Goal: Task Accomplishment & Management: Manage account settings

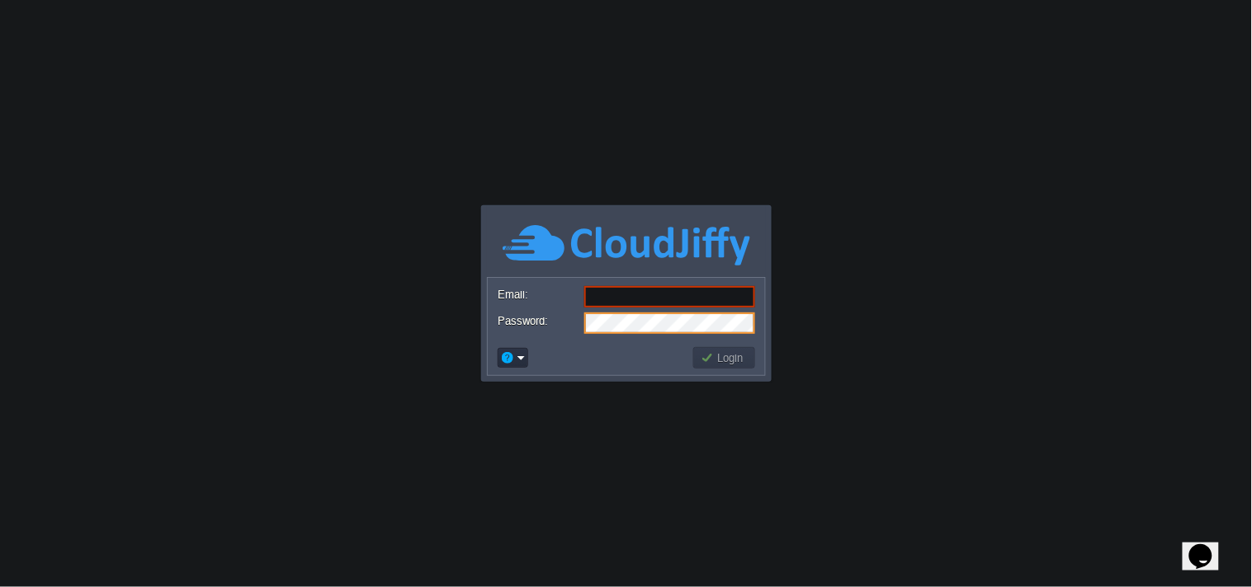
click at [646, 295] on input "Email:" at bounding box center [669, 296] width 171 height 21
paste input "[EMAIL_ADDRESS][DOMAIN_NAME]"
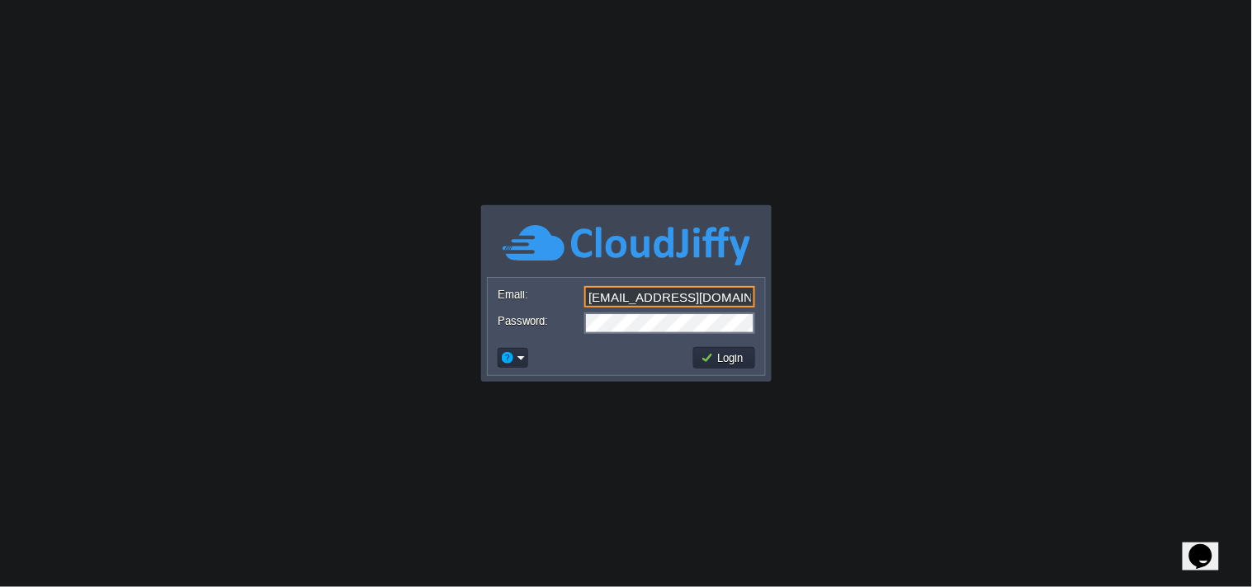
type input "[EMAIL_ADDRESS][DOMAIN_NAME]"
click at [731, 360] on button "Login" at bounding box center [724, 358] width 48 height 15
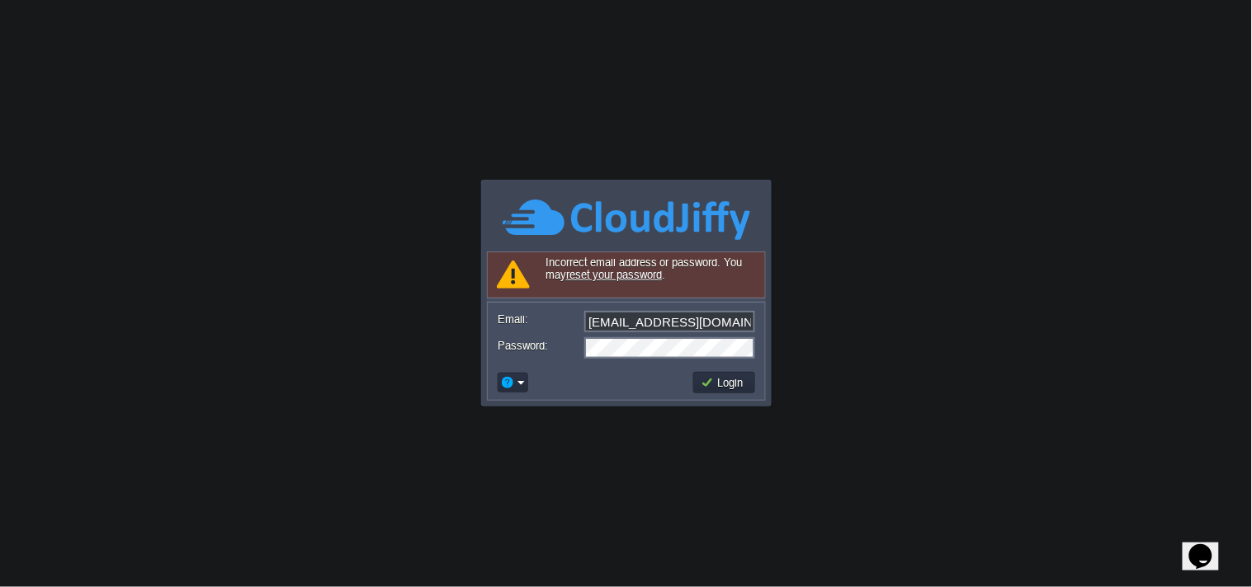
click at [847, 191] on body "Application Platform v.8.10.2 Signing in... Required Field Incorrect email addr…" at bounding box center [626, 293] width 1252 height 587
click at [711, 384] on button "Login" at bounding box center [724, 382] width 48 height 15
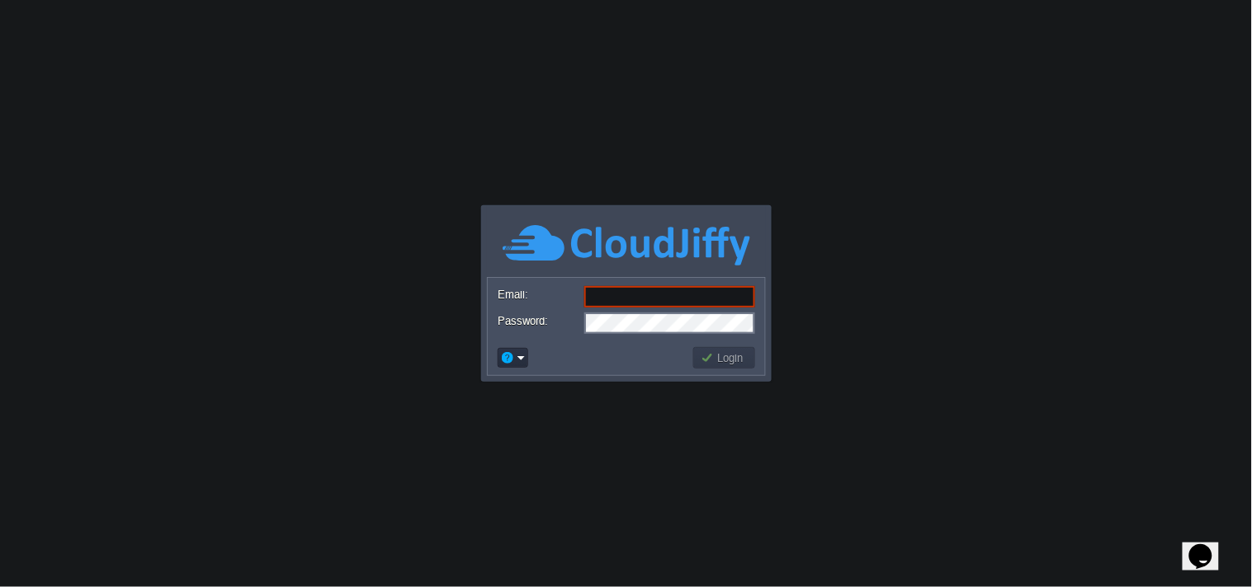
paste input "[EMAIL_ADDRESS][DOMAIN_NAME]"
type input "[EMAIL_ADDRESS][DOMAIN_NAME]"
click at [609, 336] on form "Email: info@applicationsquare.com Password:" at bounding box center [626, 309] width 277 height 63
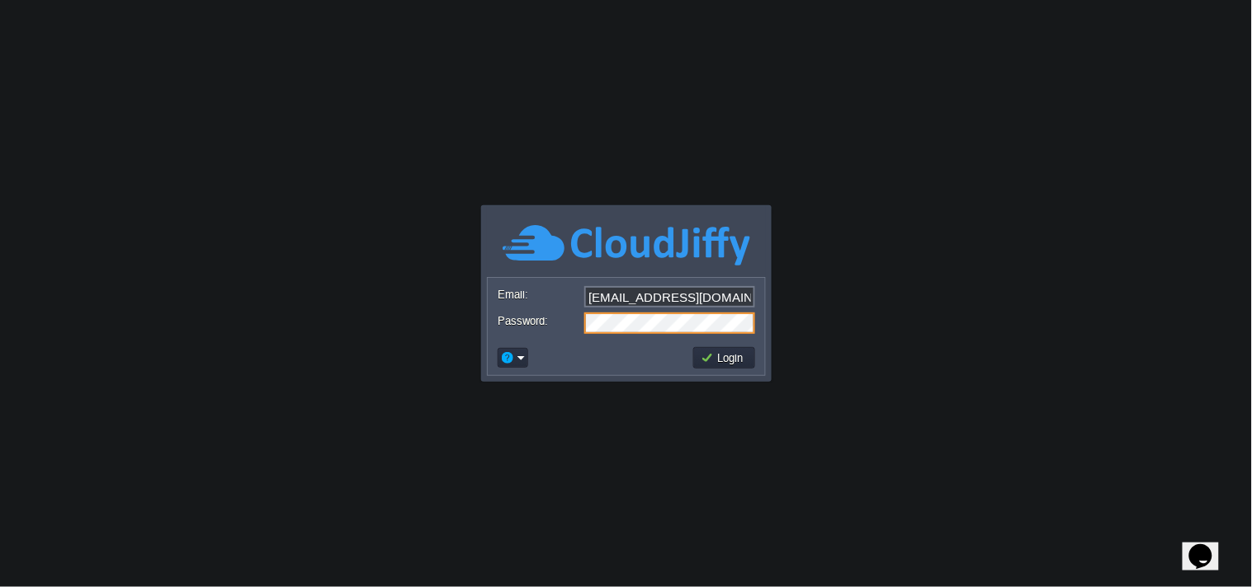
click at [719, 361] on button "Login" at bounding box center [724, 358] width 48 height 15
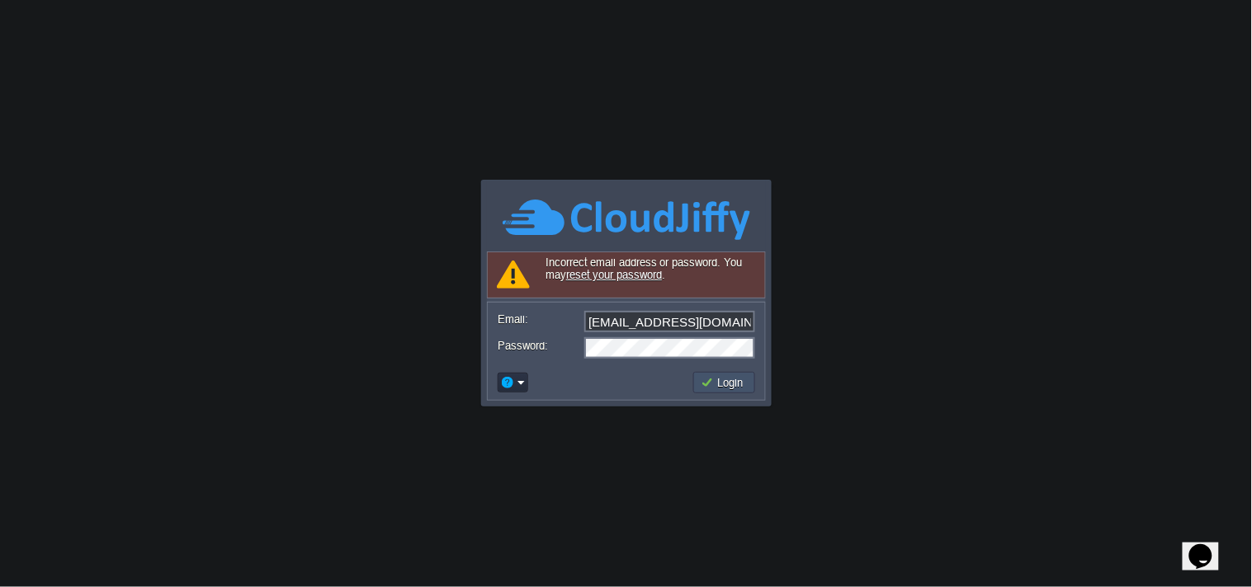
click at [738, 379] on button "Login" at bounding box center [724, 382] width 48 height 15
click at [524, 383] on em at bounding box center [513, 382] width 26 height 15
click at [671, 489] on body "Application Platform v.8.10.2 Signing in... Incorrect email address or password…" at bounding box center [626, 293] width 1252 height 587
click at [726, 384] on button "Login" at bounding box center [724, 382] width 48 height 15
click at [1023, 246] on body "Application Platform v.8.10.2 Signing in... Incorrect email address or password…" at bounding box center [626, 293] width 1252 height 587
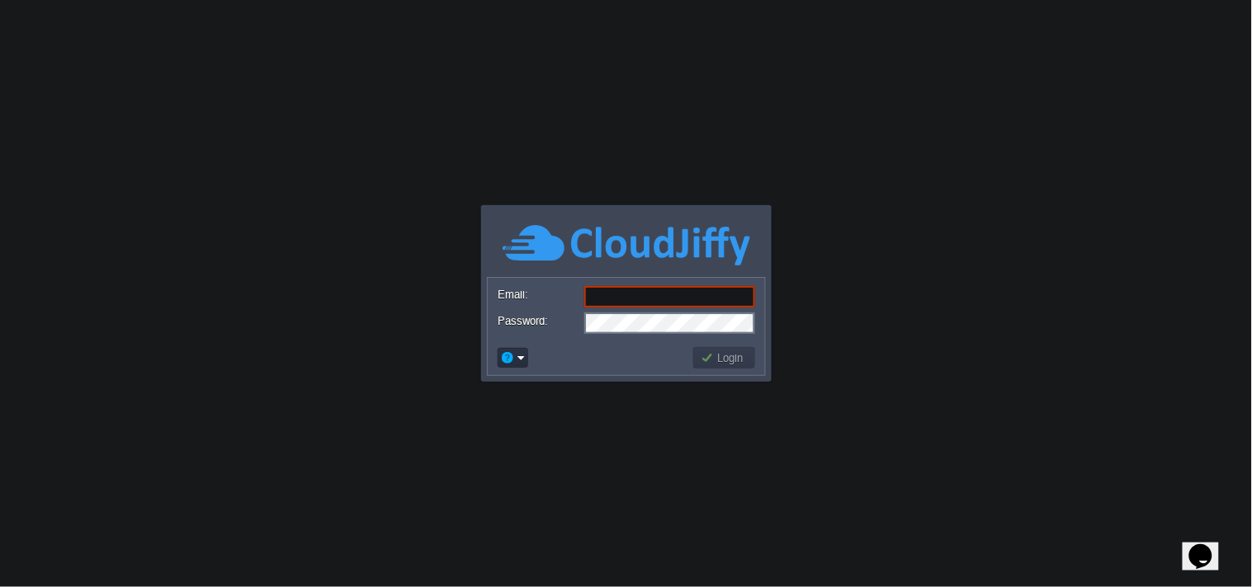
paste input "[EMAIL_ADDRESS][DOMAIN_NAME]"
type input "[EMAIL_ADDRESS][DOMAIN_NAME]"
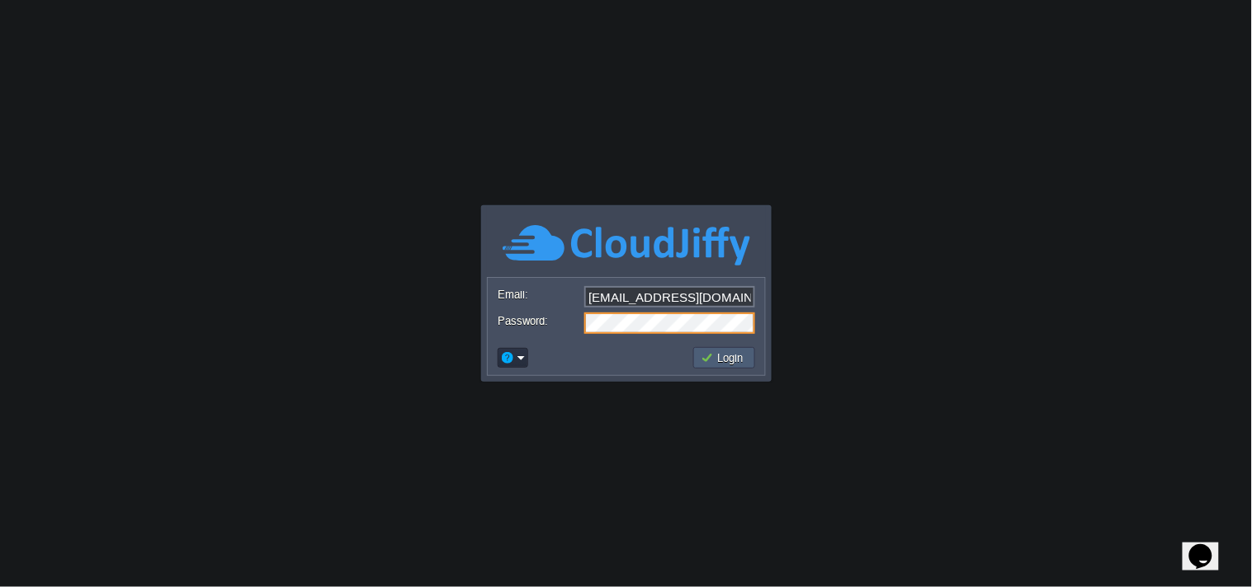
click at [739, 360] on button "Login" at bounding box center [724, 358] width 48 height 15
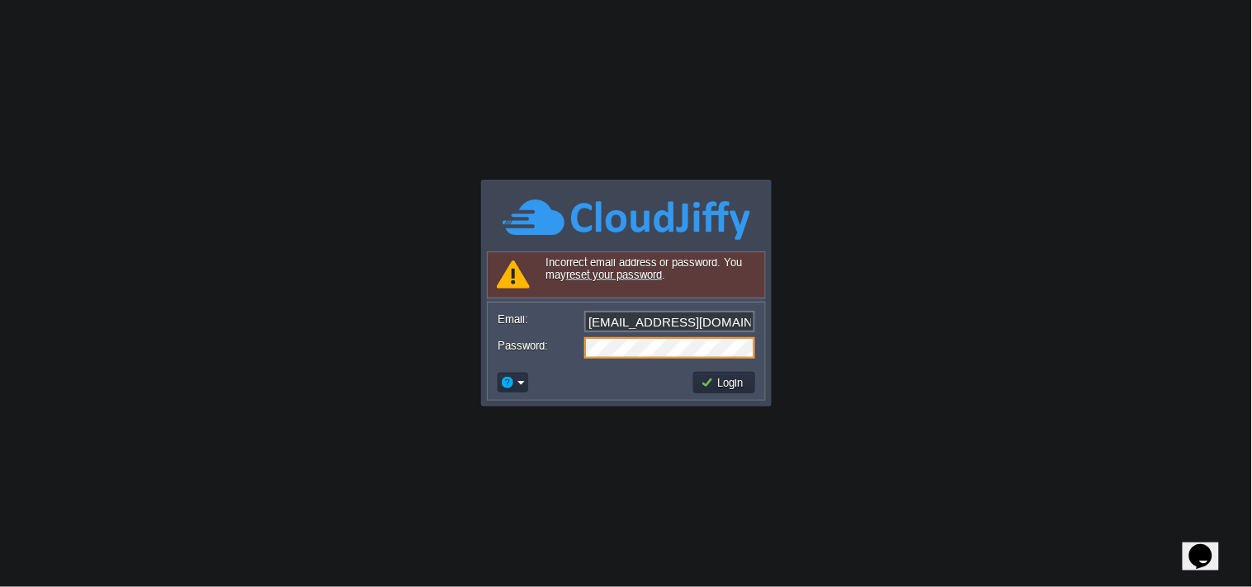
click at [804, 112] on body "Application Platform v.8.10.2 Signing in... Incorrect email address or password…" at bounding box center [626, 293] width 1252 height 587
click at [520, 378] on em at bounding box center [513, 382] width 26 height 15
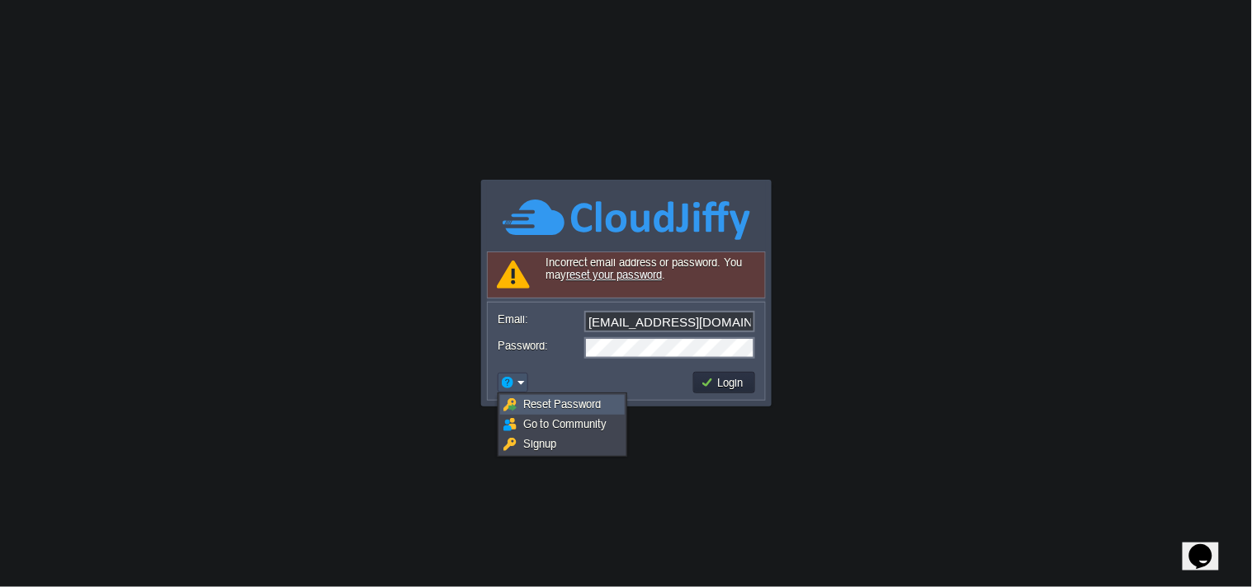
click at [551, 404] on span "Reset Password" at bounding box center [562, 404] width 78 height 12
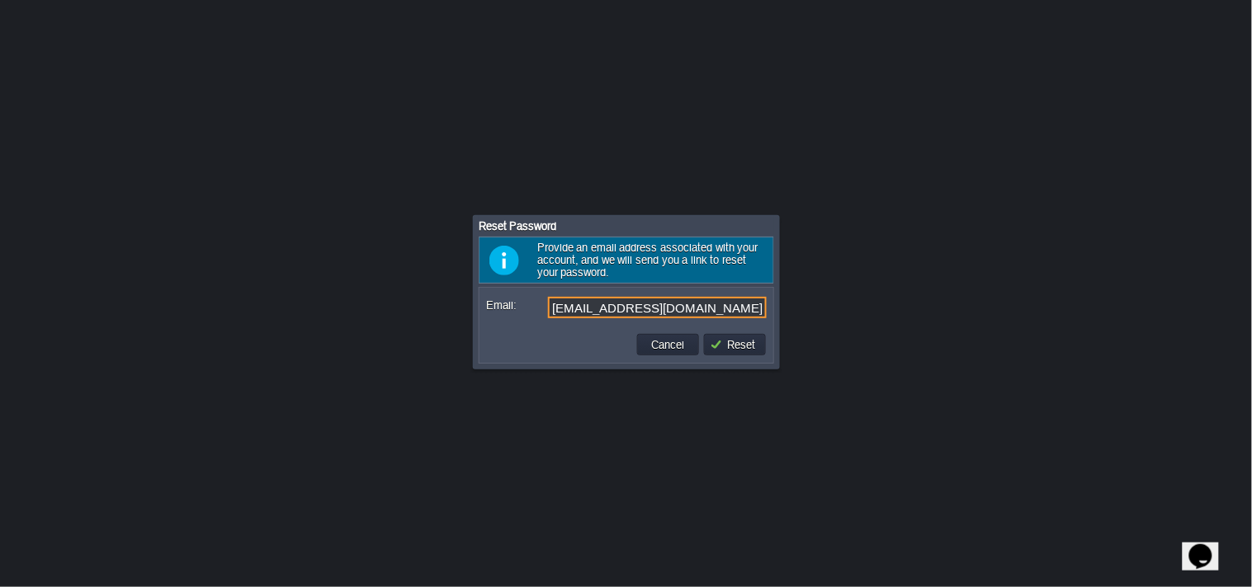
click at [589, 309] on input "[EMAIL_ADDRESS][DOMAIN_NAME]" at bounding box center [657, 307] width 219 height 21
click at [554, 311] on input "[EMAIL_ADDRESS][DOMAIN_NAME]" at bounding box center [657, 307] width 219 height 21
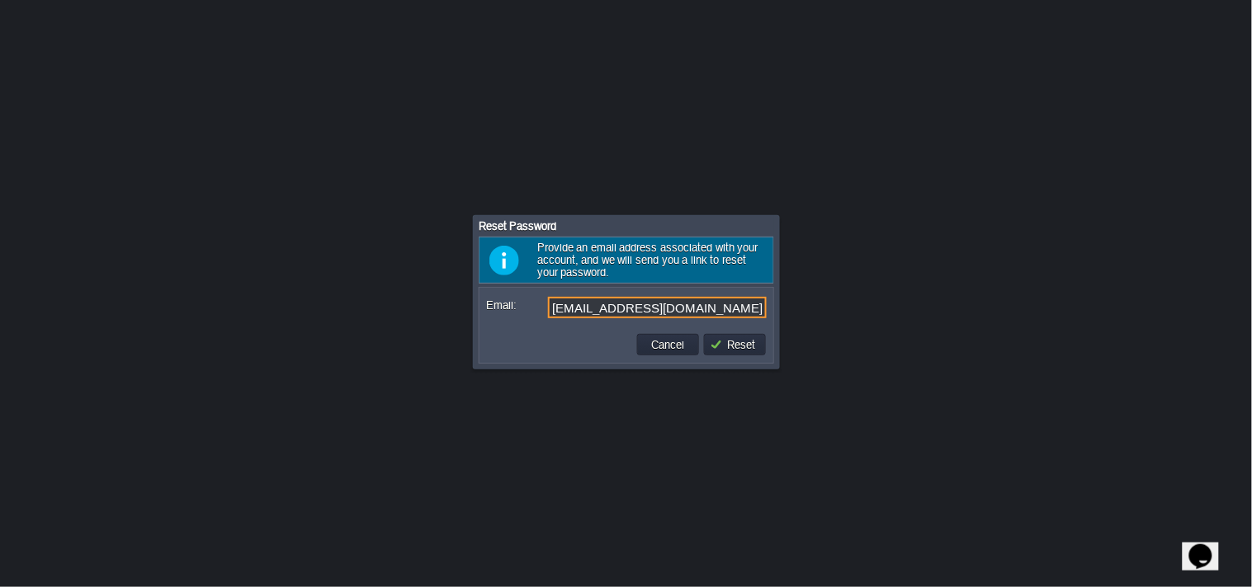
click at [615, 121] on div at bounding box center [626, 293] width 1252 height 587
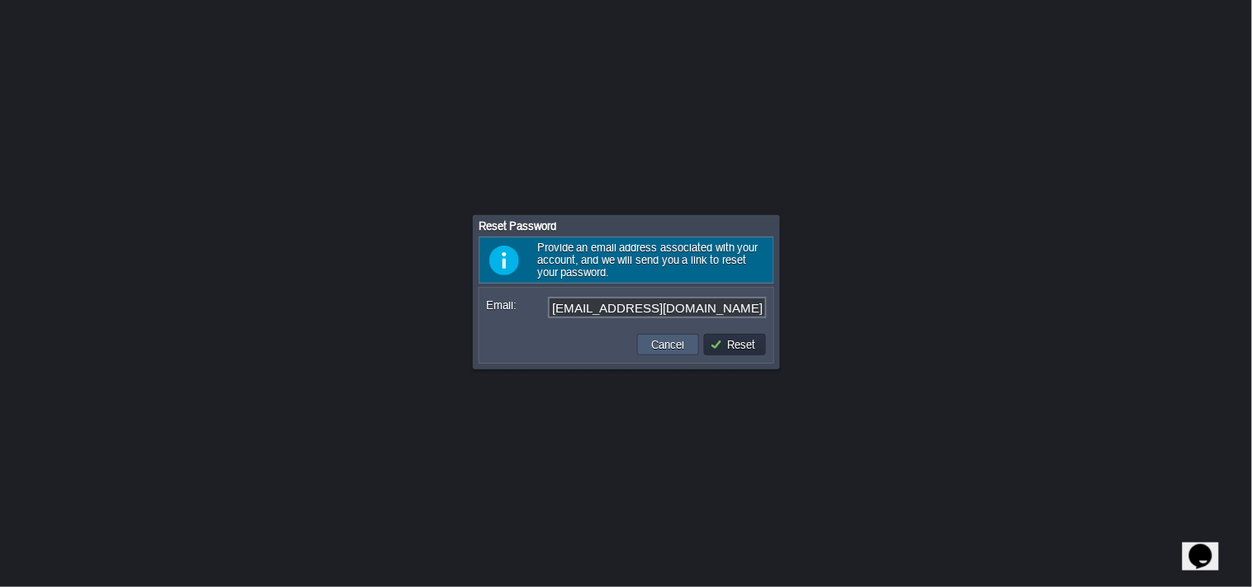
click at [685, 342] on button "Cancel" at bounding box center [668, 344] width 43 height 15
